Goal: Communication & Community: Connect with others

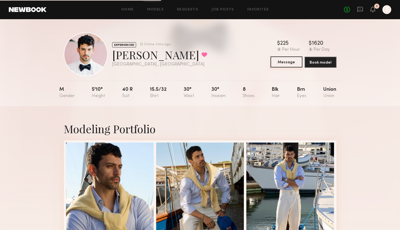
click at [285, 63] on button "Message" at bounding box center [286, 62] width 32 height 11
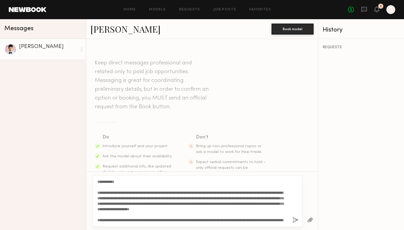
drag, startPoint x: 105, startPoint y: 183, endPoint x: 121, endPoint y: 182, distance: 15.9
click at [121, 182] on textarea "**********" at bounding box center [192, 201] width 191 height 44
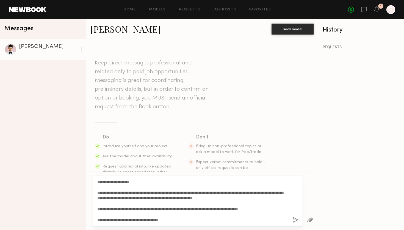
scroll to position [33, 0]
type textarea "**********"
click at [294, 219] on button "button" at bounding box center [295, 220] width 6 height 7
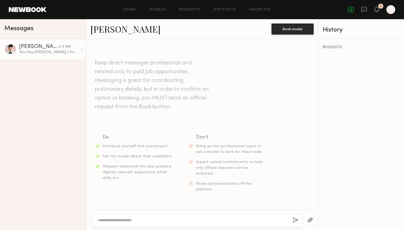
scroll to position [174, 0]
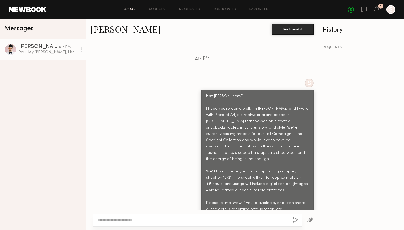
click at [133, 9] on link "Home" at bounding box center [130, 10] width 12 height 4
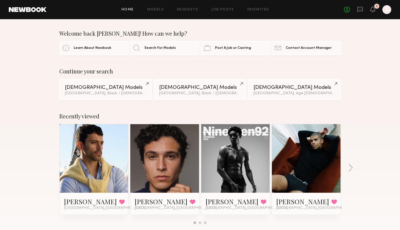
click at [375, 9] on div "No fees up to $5,000 1 S" at bounding box center [367, 9] width 47 height 9
click at [372, 9] on icon at bounding box center [372, 9] width 4 height 4
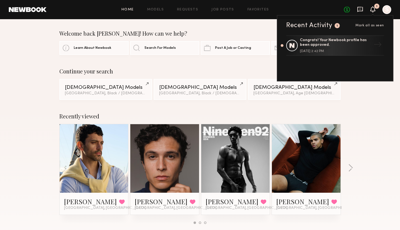
click at [360, 11] on icon at bounding box center [359, 9] width 5 height 5
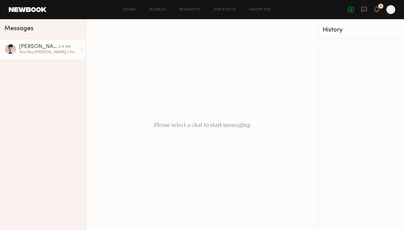
click at [42, 49] on div "Tyler A." at bounding box center [38, 46] width 39 height 5
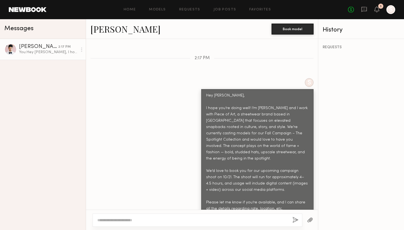
scroll to position [174, 0]
click at [132, 10] on link "Home" at bounding box center [130, 10] width 12 height 4
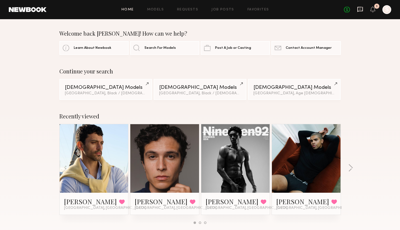
click at [361, 9] on icon at bounding box center [360, 9] width 6 height 6
